Goal: Task Accomplishment & Management: Manage account settings

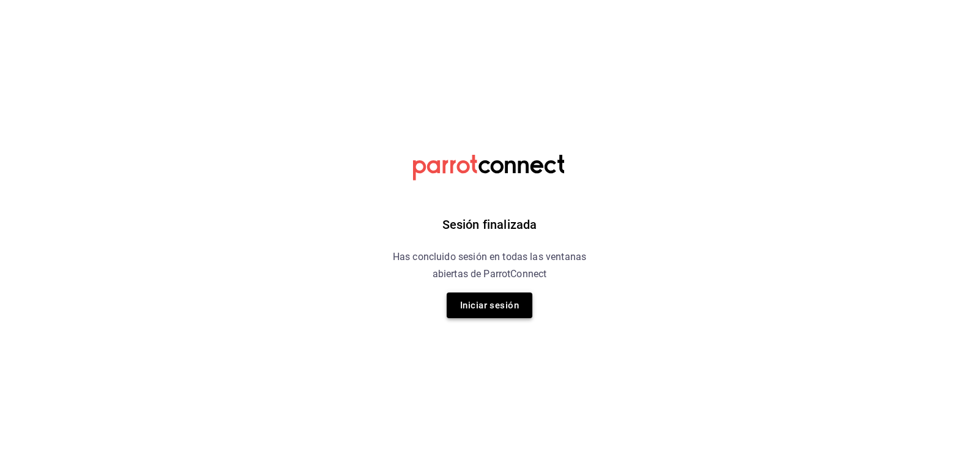
click at [506, 303] on button "Iniciar sesión" at bounding box center [490, 305] width 86 height 26
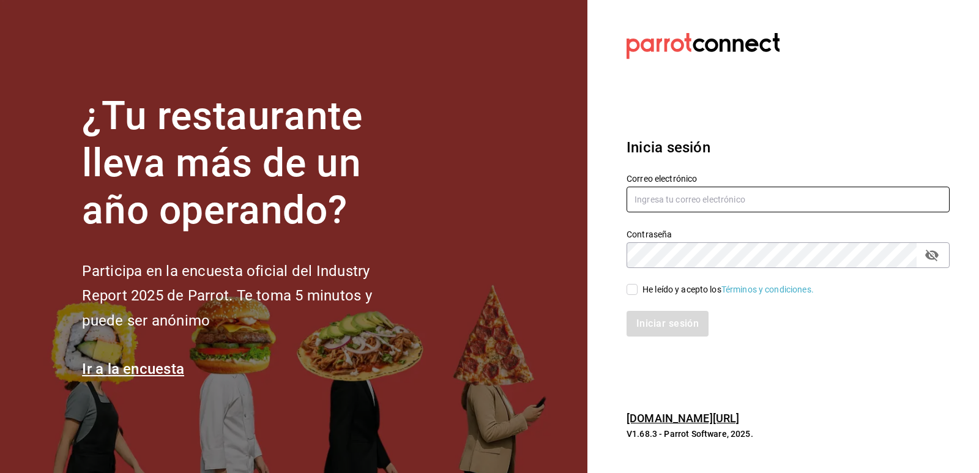
click at [691, 204] on input "text" at bounding box center [788, 200] width 323 height 26
type input "israel.jimenez0705@gmail.com"
click at [631, 291] on input "He leído y acepto los Términos y condiciones." at bounding box center [632, 289] width 11 height 11
checkbox input "true"
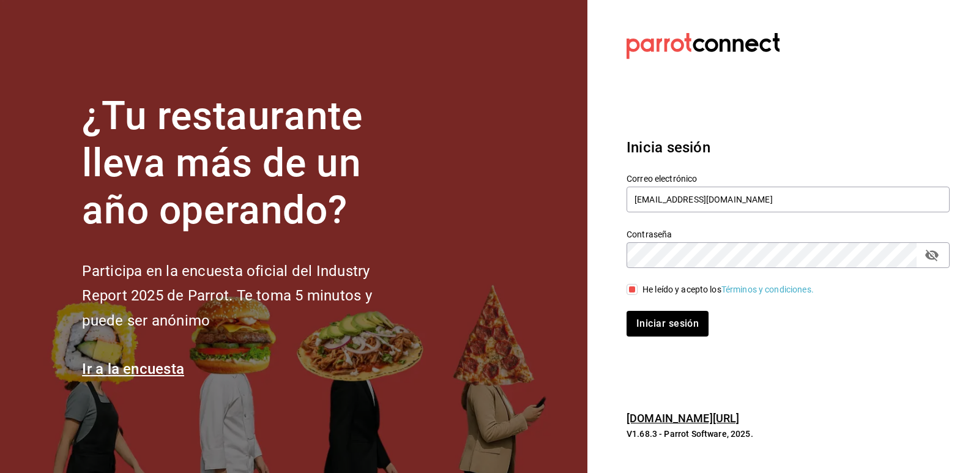
click at [666, 341] on div "Inicia sesión Correo electrónico israel.jimenez0705@gmail.com Contraseña Contra…" at bounding box center [788, 236] width 323 height 229
click at [674, 316] on button "Iniciar sesión" at bounding box center [668, 324] width 83 height 26
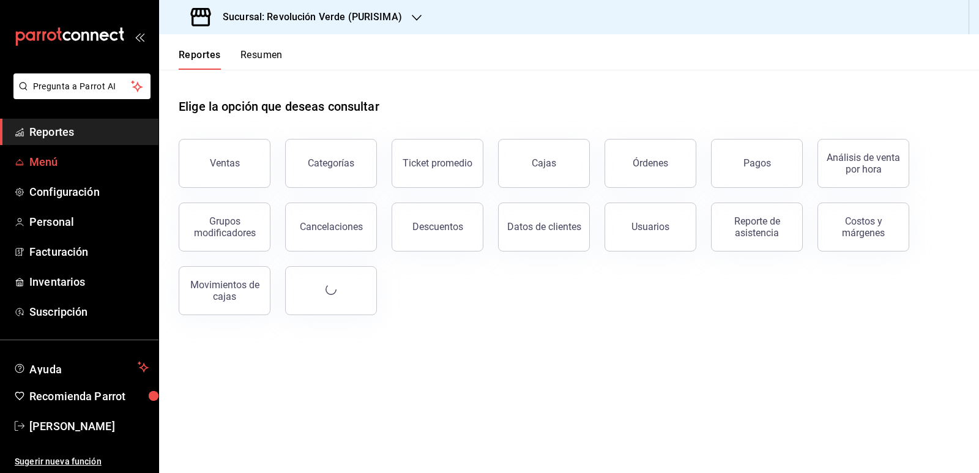
click at [76, 165] on span "Menú" at bounding box center [88, 162] width 119 height 17
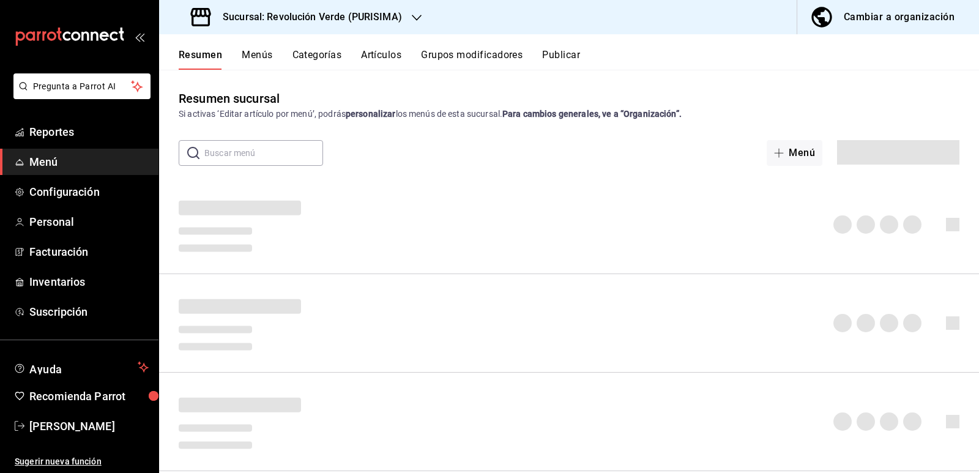
click at [849, 17] on div "Cambiar a organización" at bounding box center [899, 17] width 111 height 17
